Goal: Transaction & Acquisition: Purchase product/service

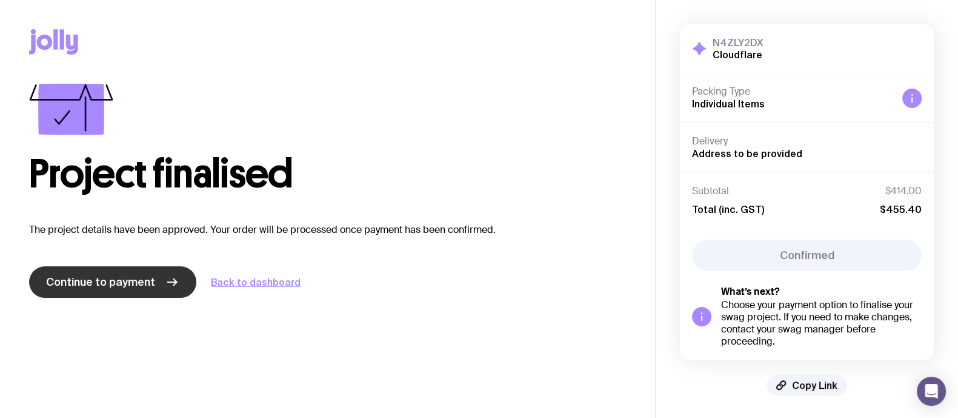
click at [82, 289] on link "Continue to payment" at bounding box center [112, 282] width 167 height 32
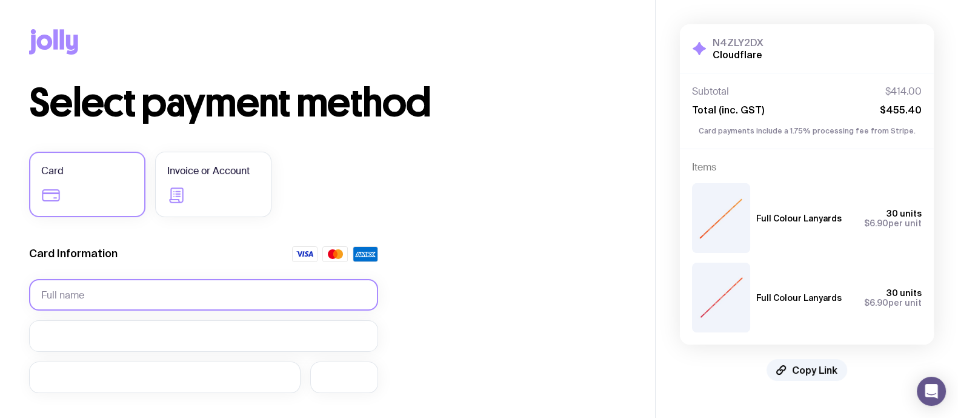
click at [109, 295] on input "text" at bounding box center [203, 295] width 349 height 32
click at [217, 304] on input "text" at bounding box center [203, 295] width 349 height 32
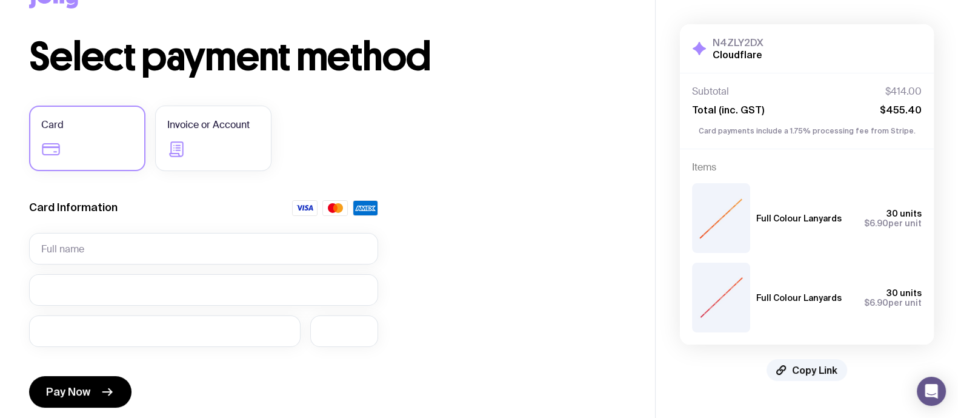
click at [82, 147] on label "Card" at bounding box center [87, 137] width 116 height 65
click at [0, 0] on input "Card" at bounding box center [0, 0] width 0 height 0
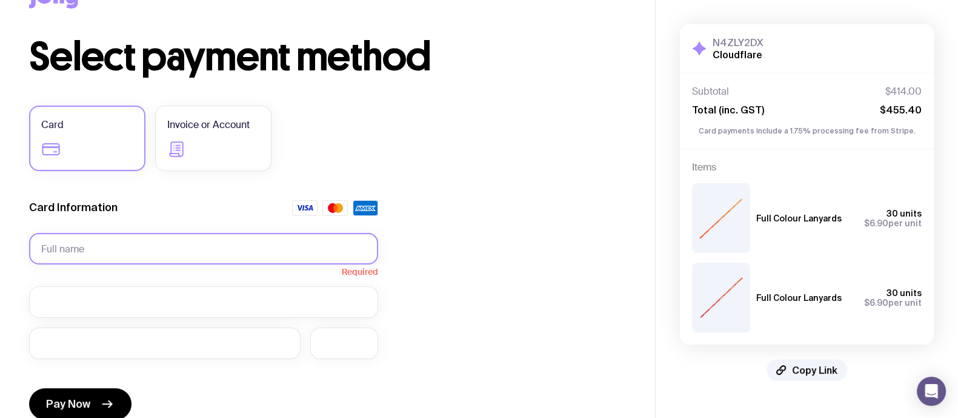
click at [73, 243] on input "text" at bounding box center [203, 249] width 349 height 32
type input "[PERSON_NAME]"
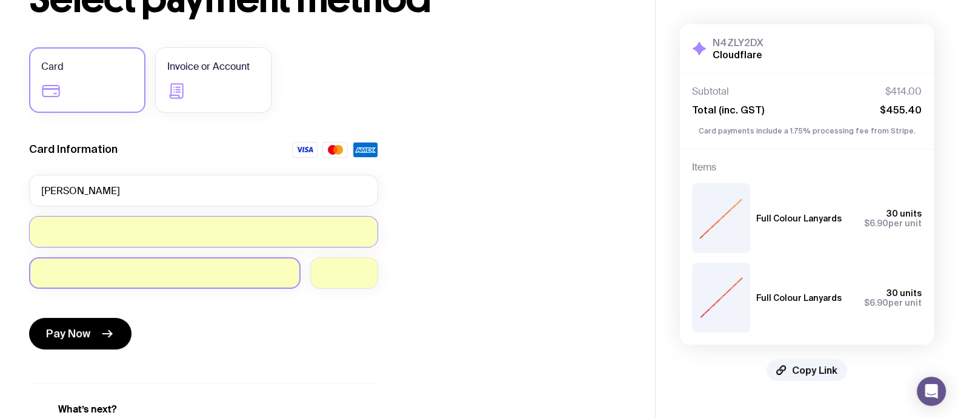
scroll to position [106, 0]
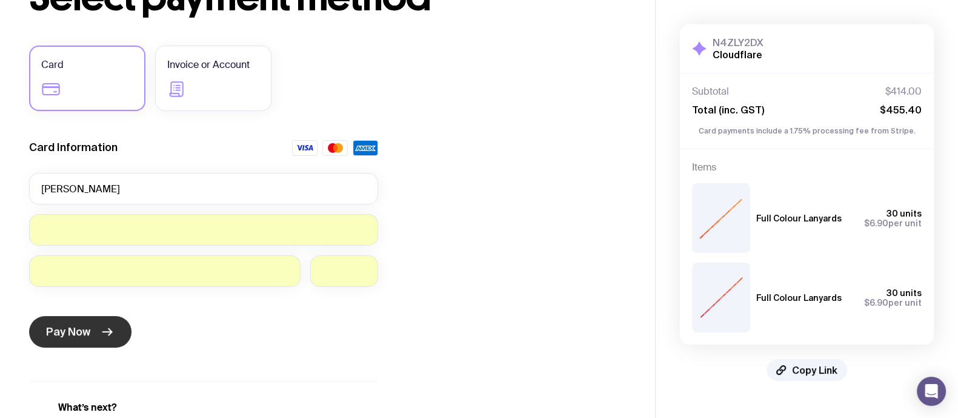
click at [64, 323] on button "Pay Now" at bounding box center [80, 332] width 102 height 32
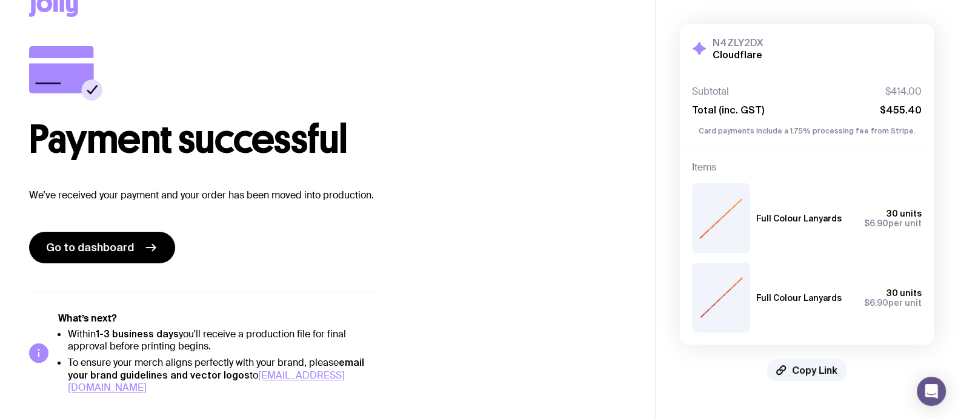
scroll to position [24, 0]
